Goal: Transaction & Acquisition: Purchase product/service

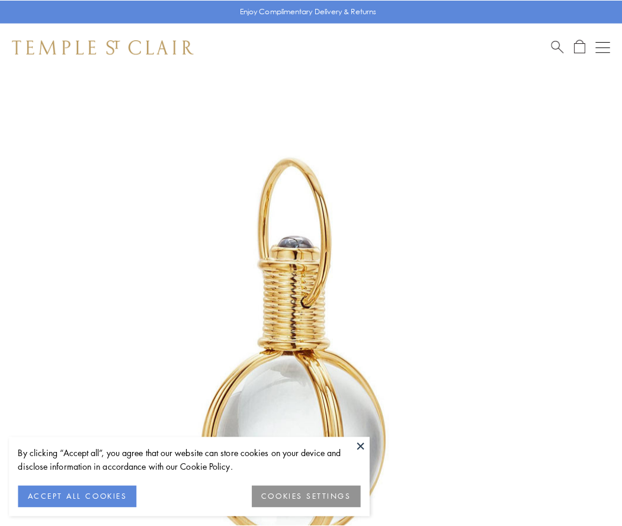
scroll to position [309, 0]
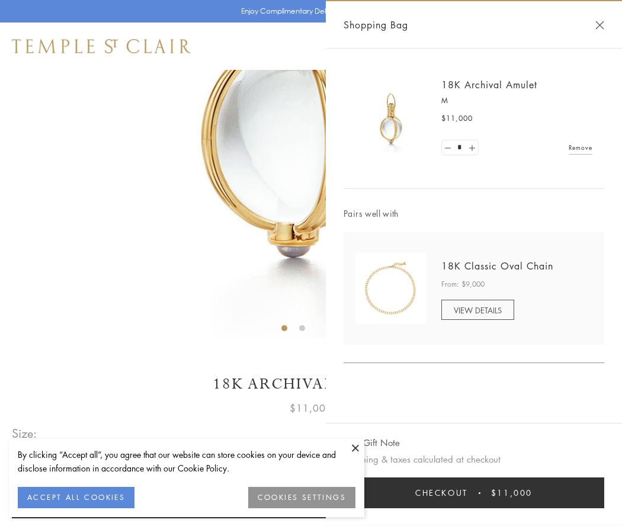
click at [474, 493] on button "Checkout $11,000" at bounding box center [474, 493] width 261 height 31
